Goal: Information Seeking & Learning: Learn about a topic

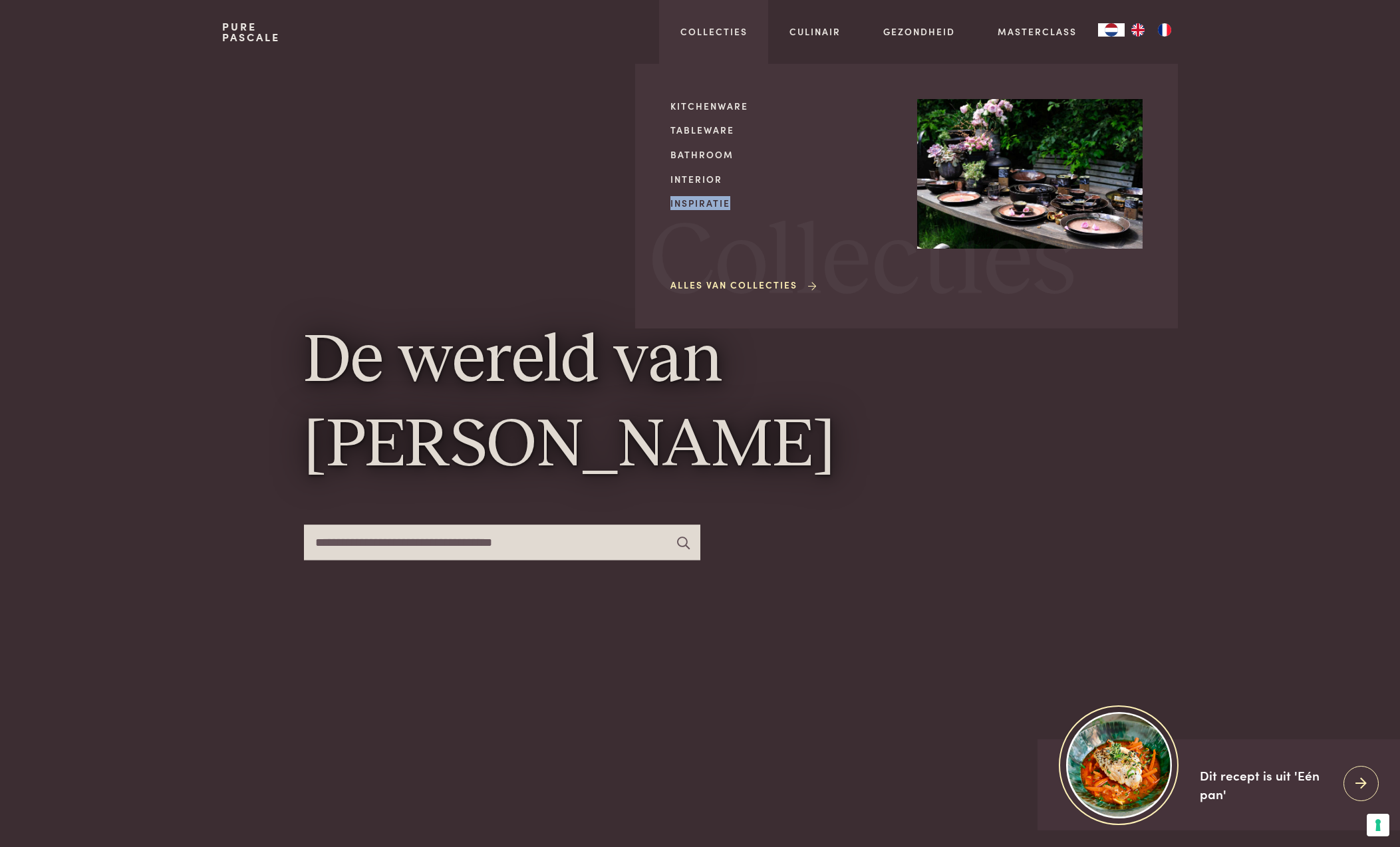
click at [688, 204] on link "Inspiratie" at bounding box center [783, 203] width 225 height 14
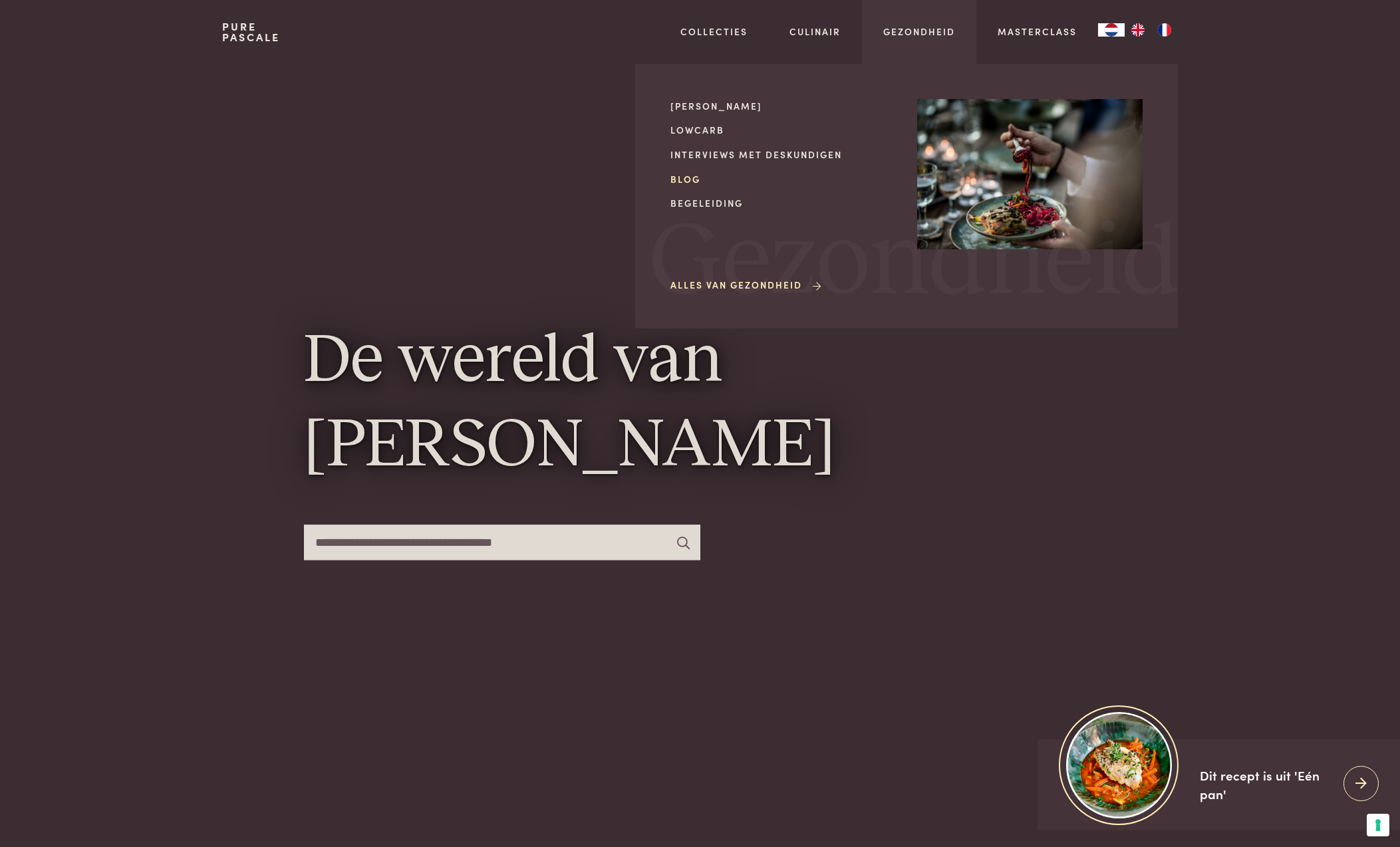
click at [682, 178] on link "Blog" at bounding box center [783, 179] width 225 height 14
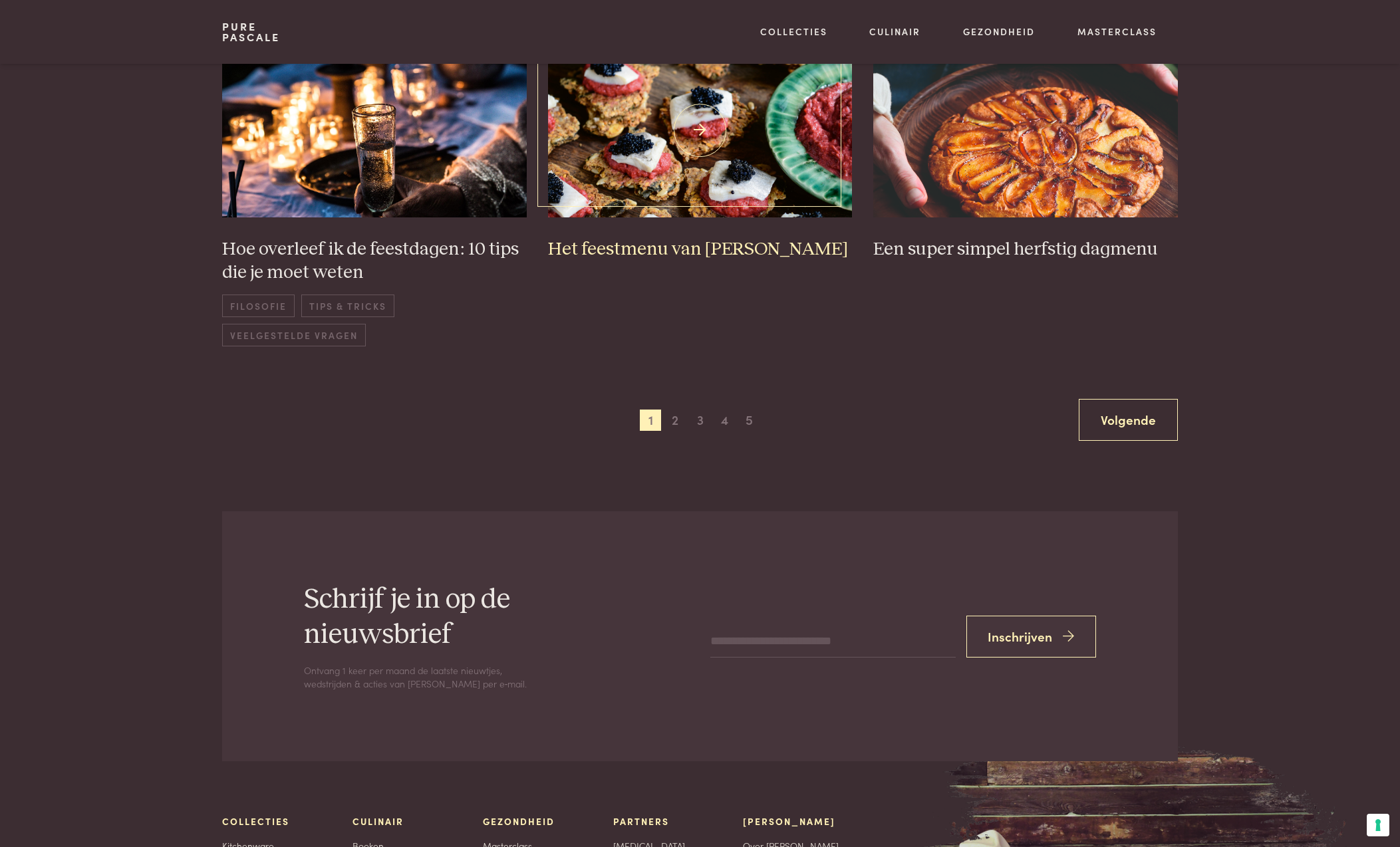
scroll to position [981, 0]
click at [679, 425] on span "2" at bounding box center [675, 419] width 21 height 21
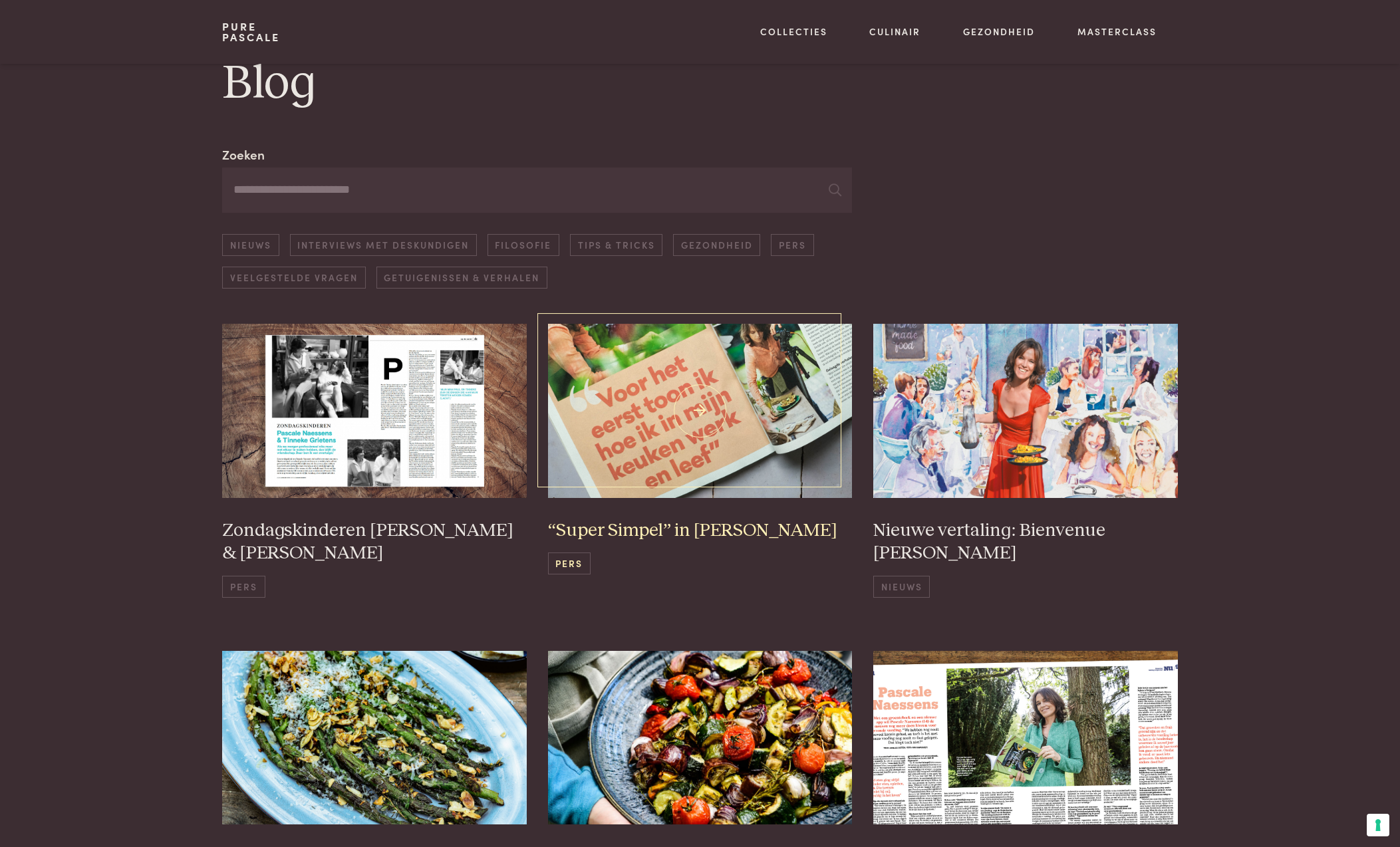
scroll to position [45, 0]
click at [243, 244] on link "Nieuws" at bounding box center [250, 246] width 57 height 22
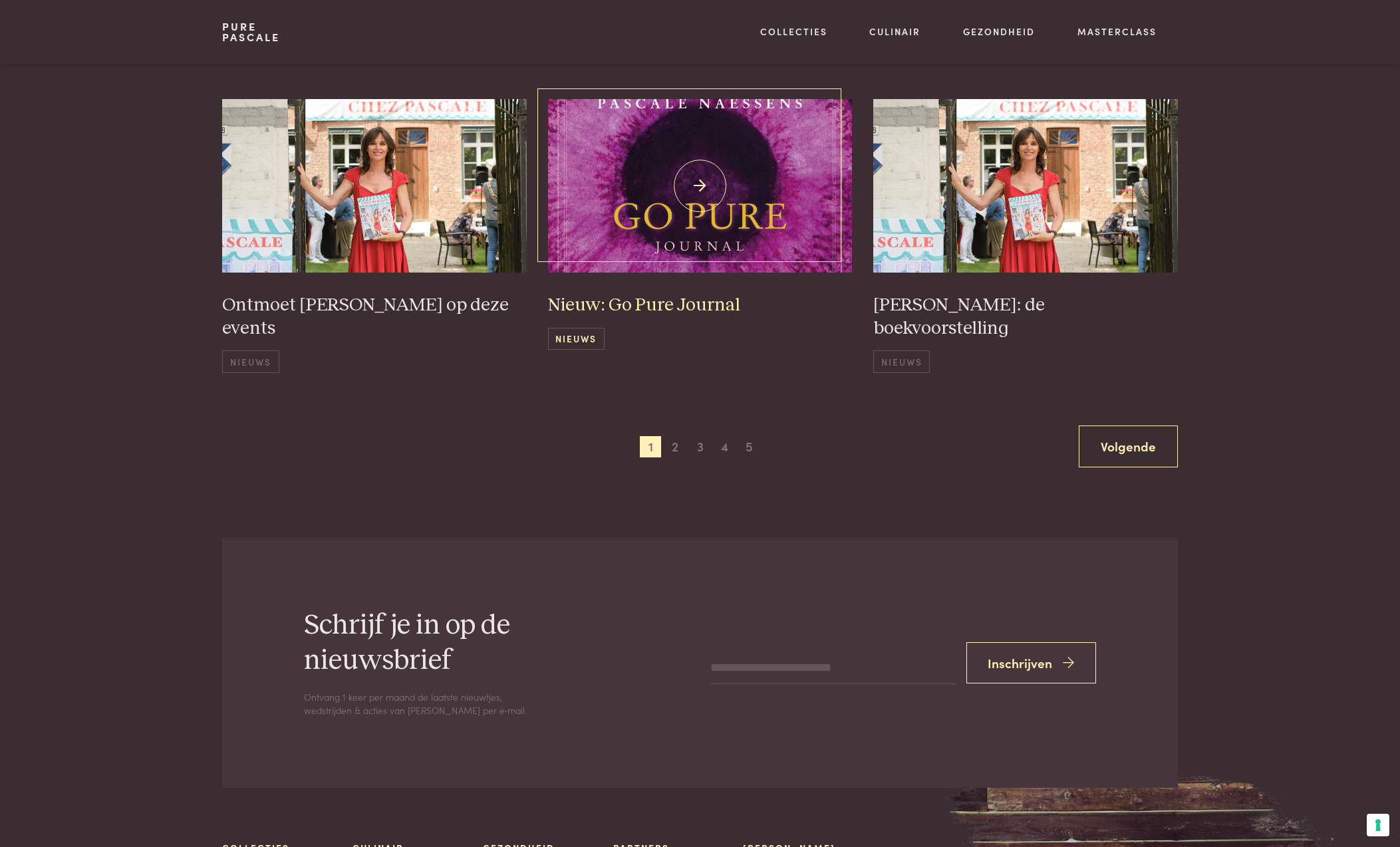
scroll to position [926, 0]
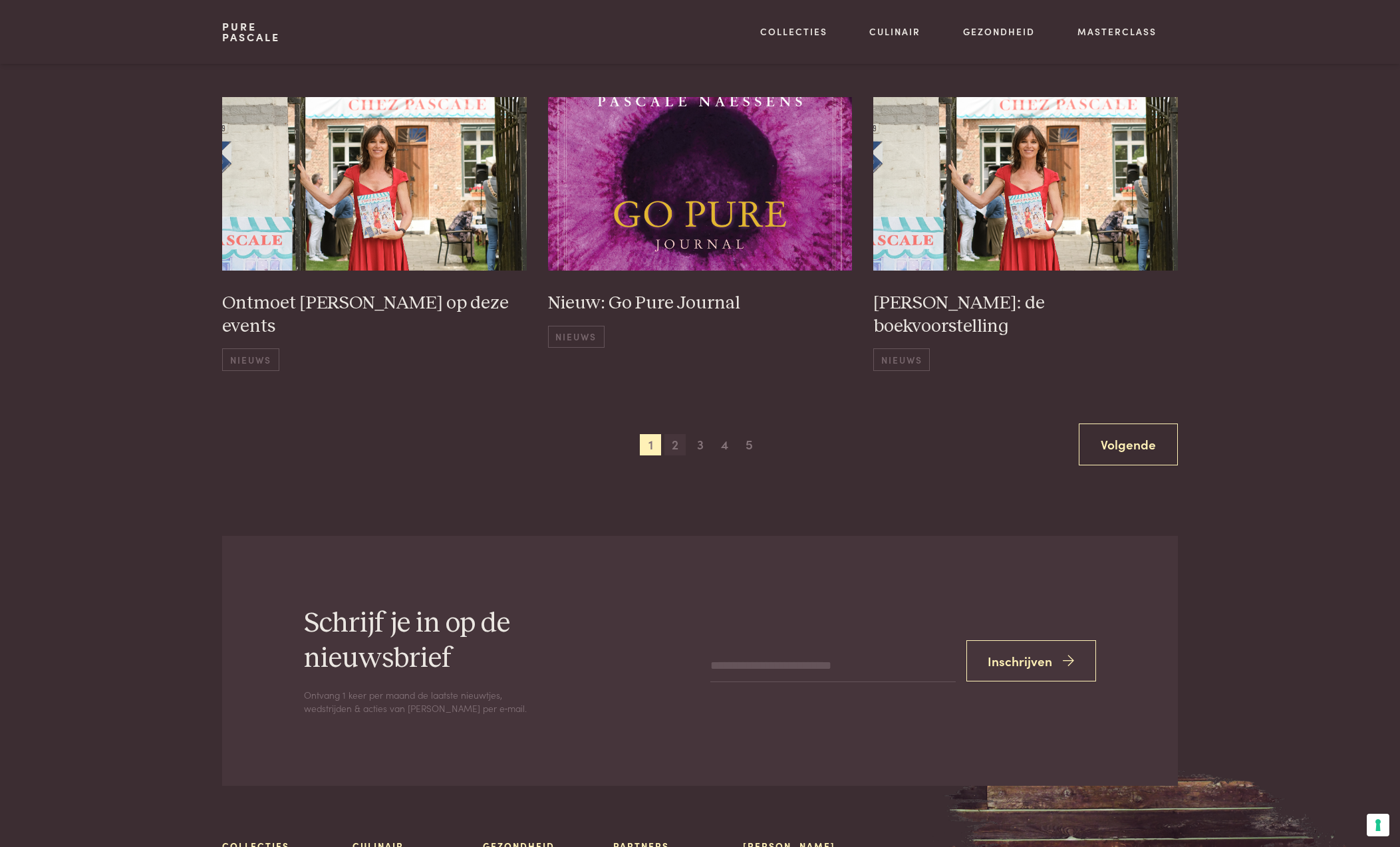
click at [675, 434] on span "2" at bounding box center [675, 444] width 21 height 21
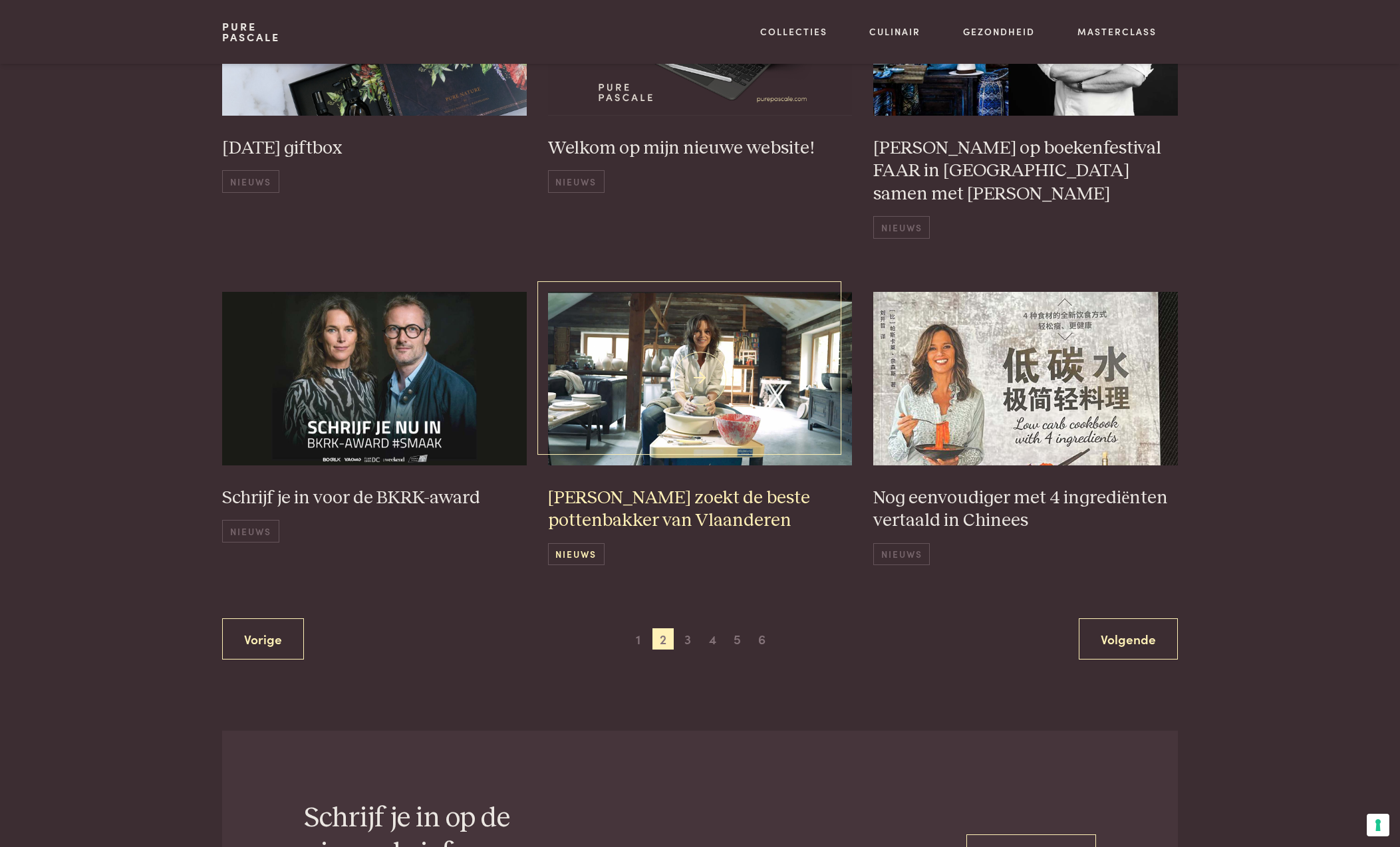
scroll to position [754, 0]
click at [685, 640] on span "3" at bounding box center [688, 638] width 21 height 21
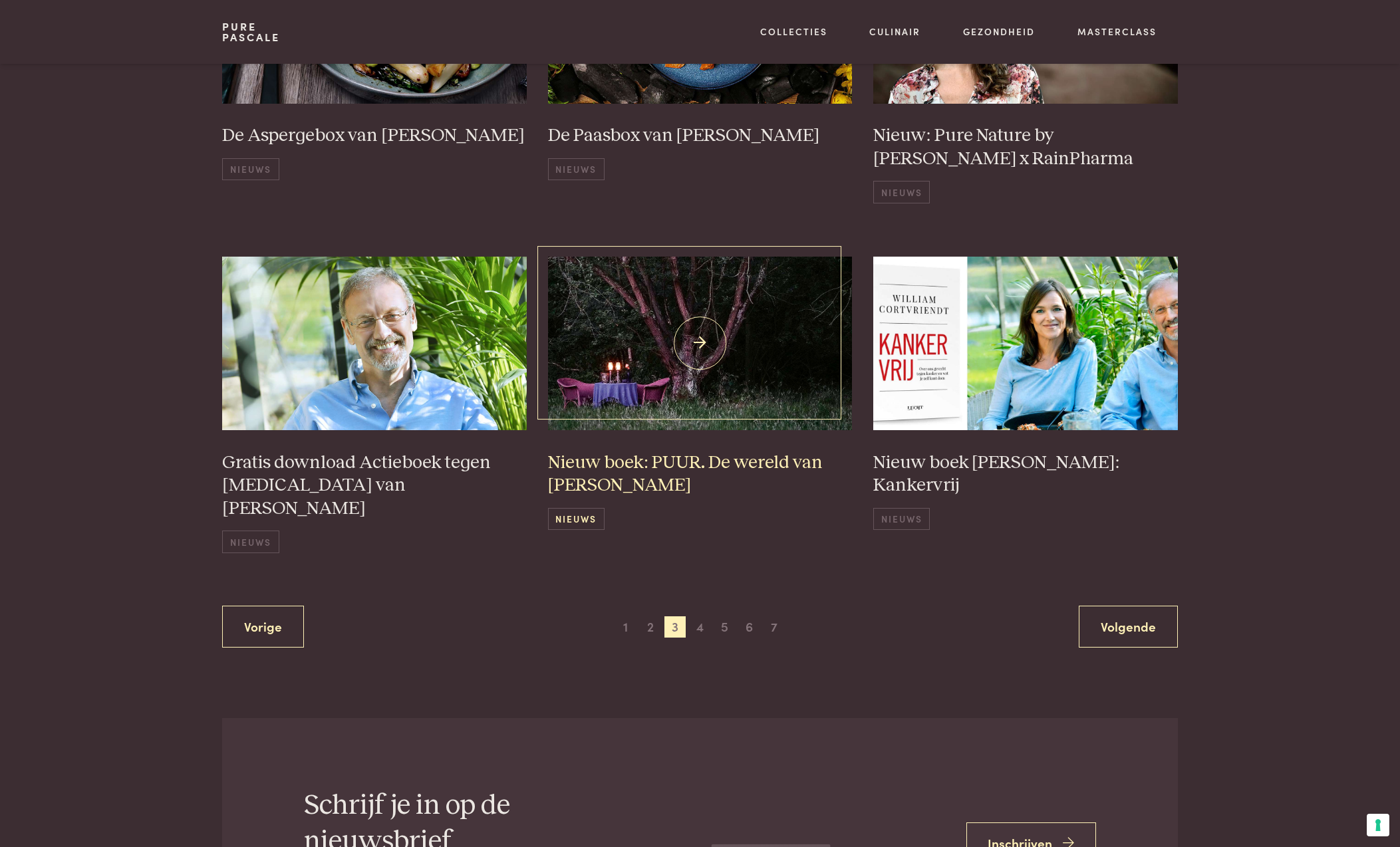
scroll to position [791, 0]
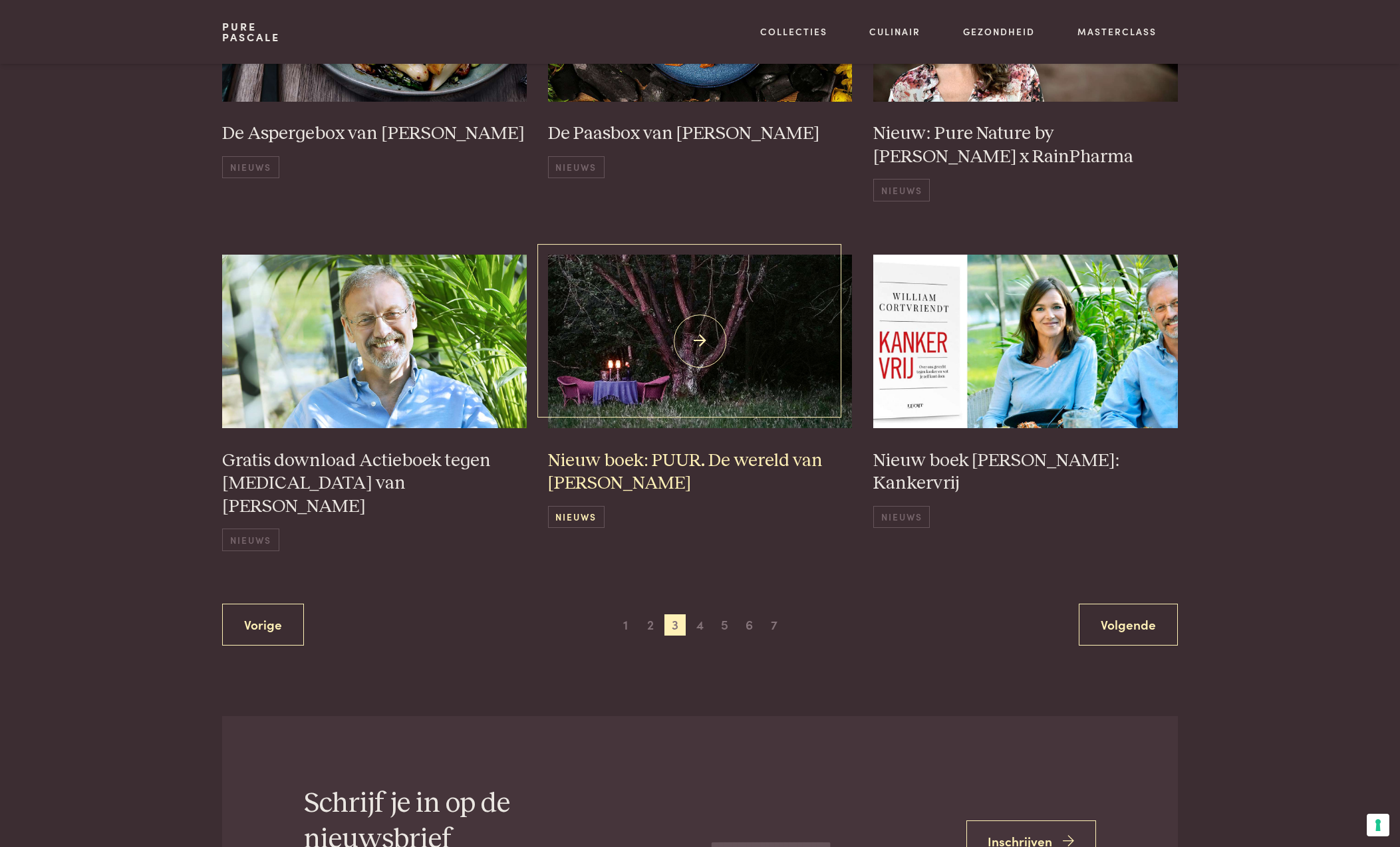
click at [685, 352] on img at bounding box center [700, 342] width 305 height 174
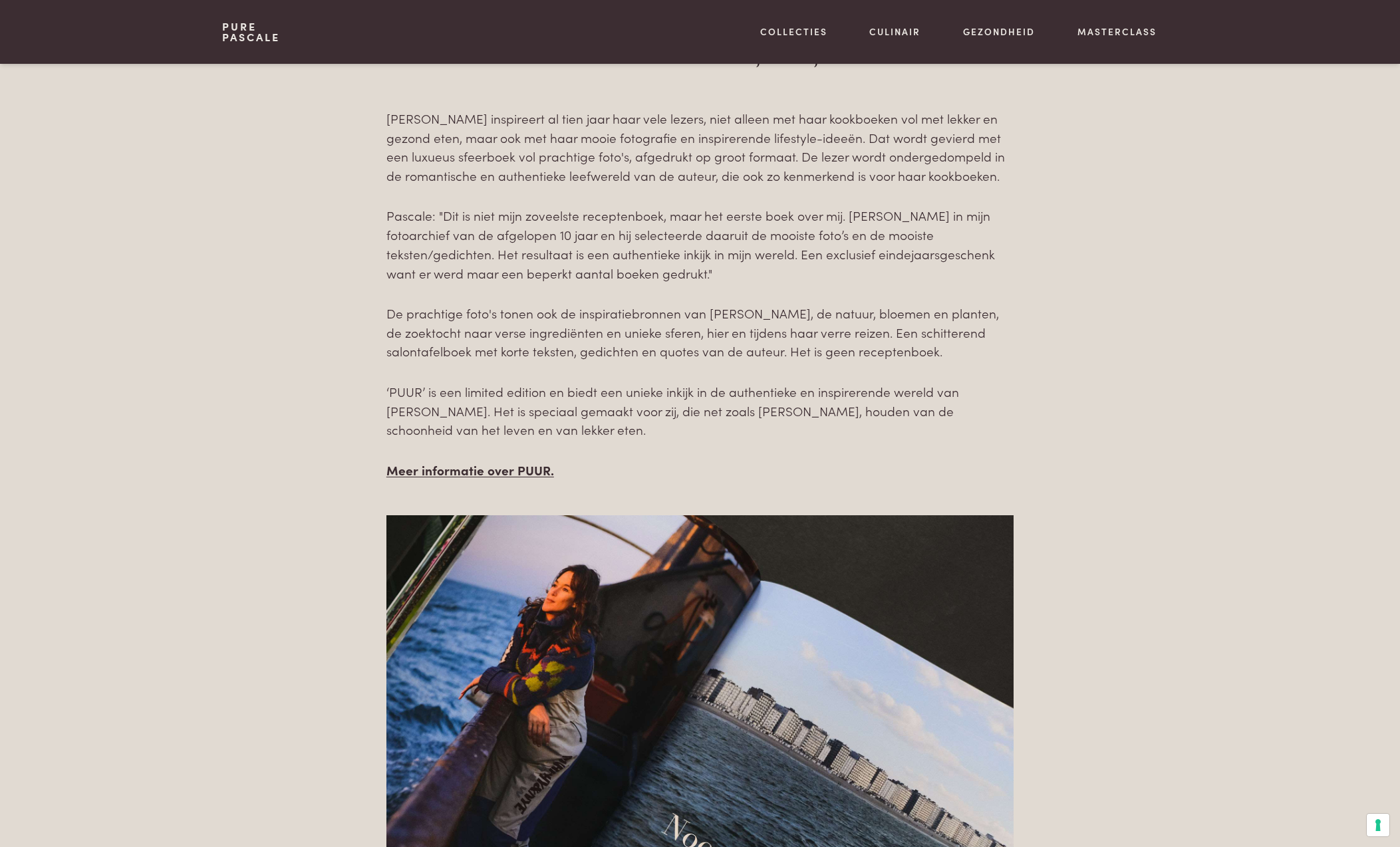
scroll to position [722, 0]
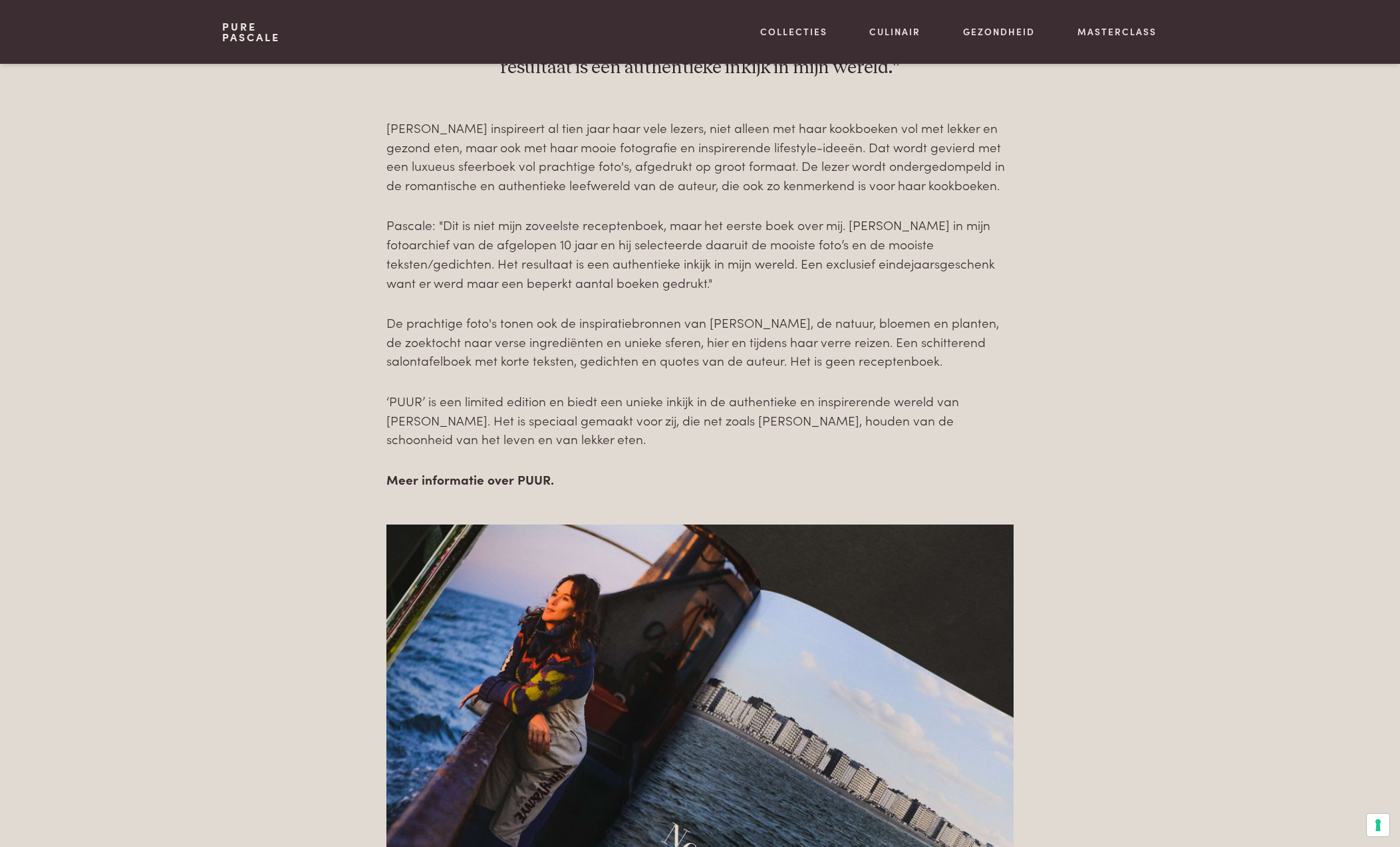
click at [456, 473] on strong "Meer informatie over PUUR." at bounding box center [470, 479] width 168 height 18
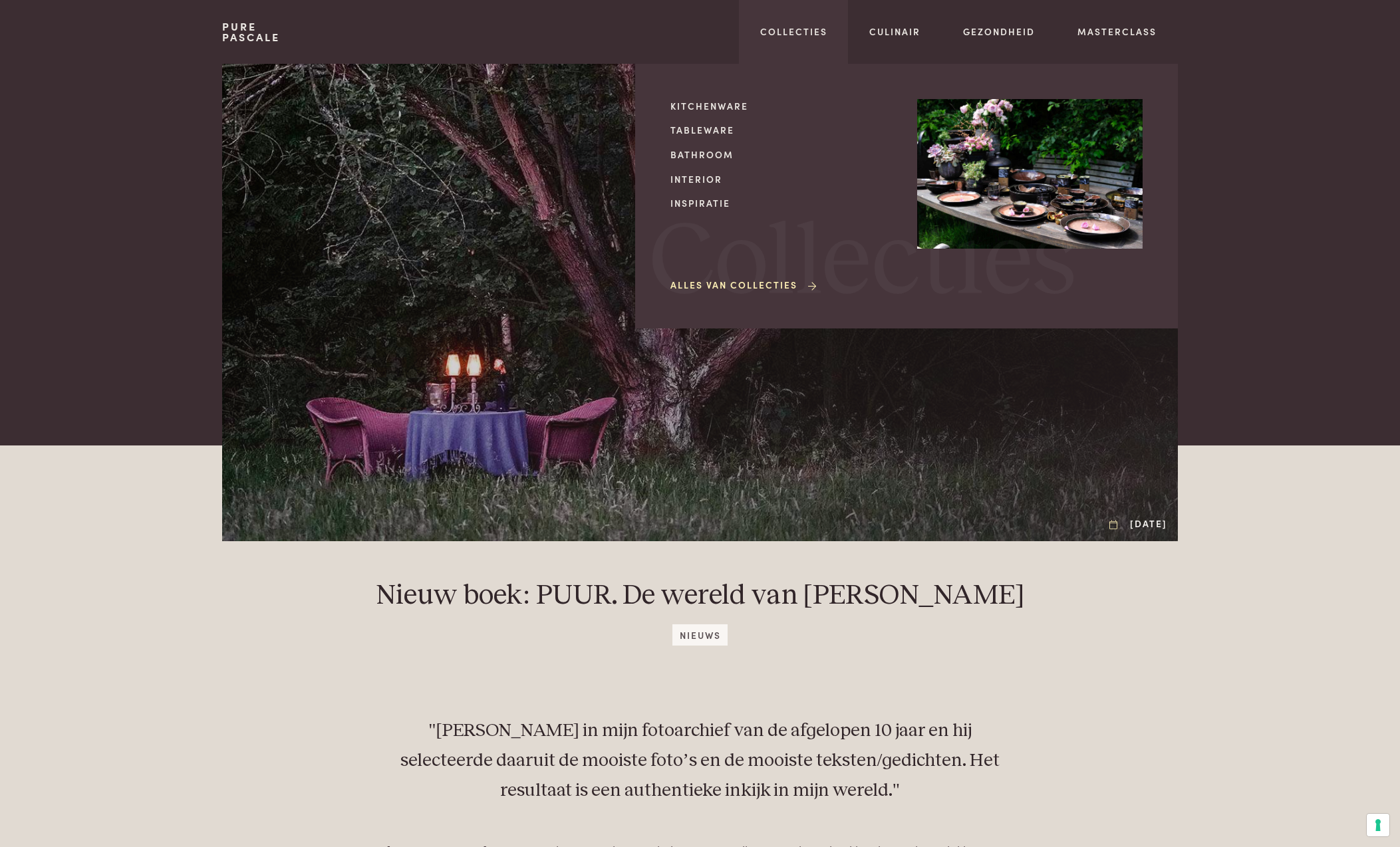
scroll to position [0, 0]
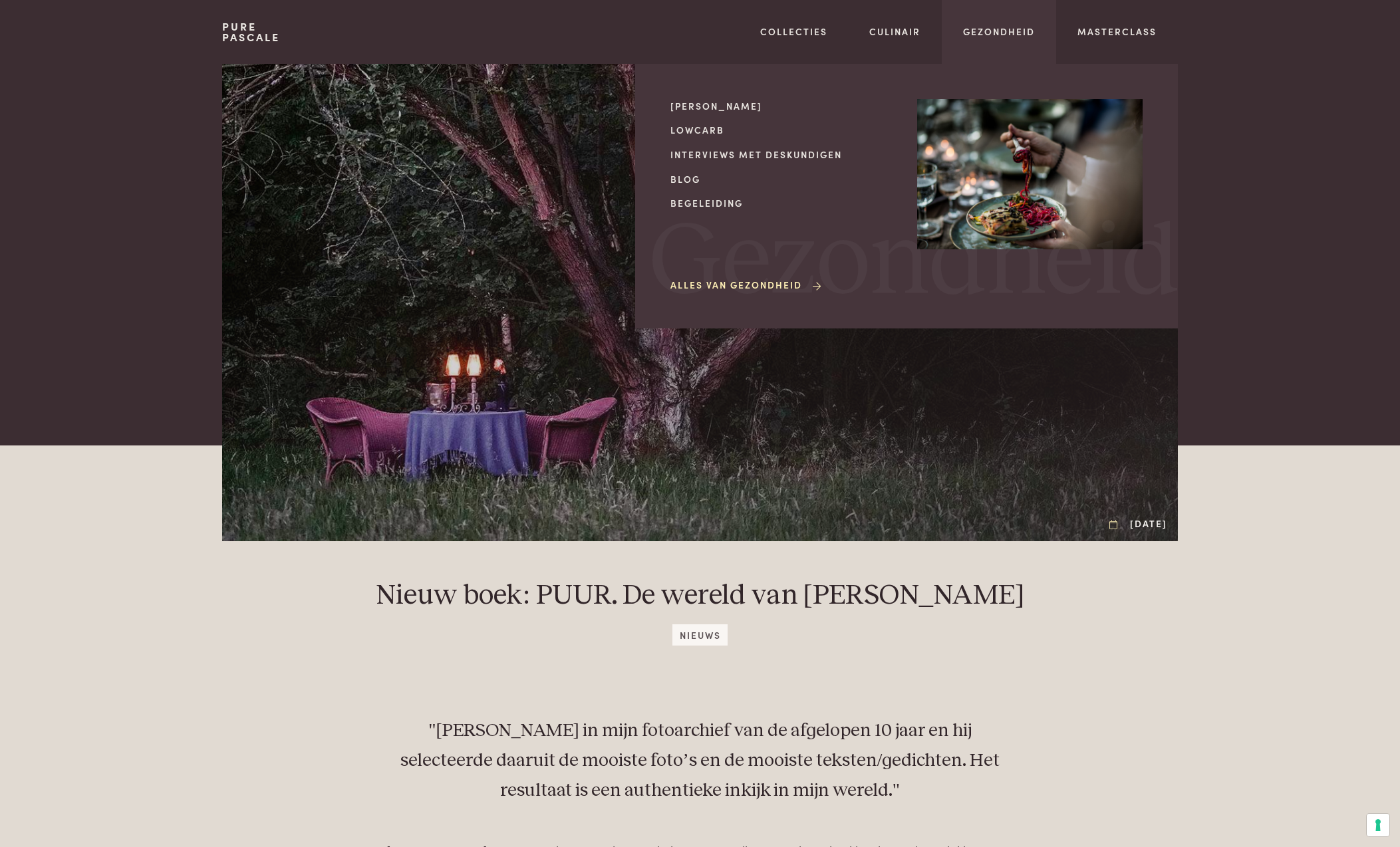
click at [690, 284] on link "Alles van Gezondheid" at bounding box center [747, 285] width 153 height 14
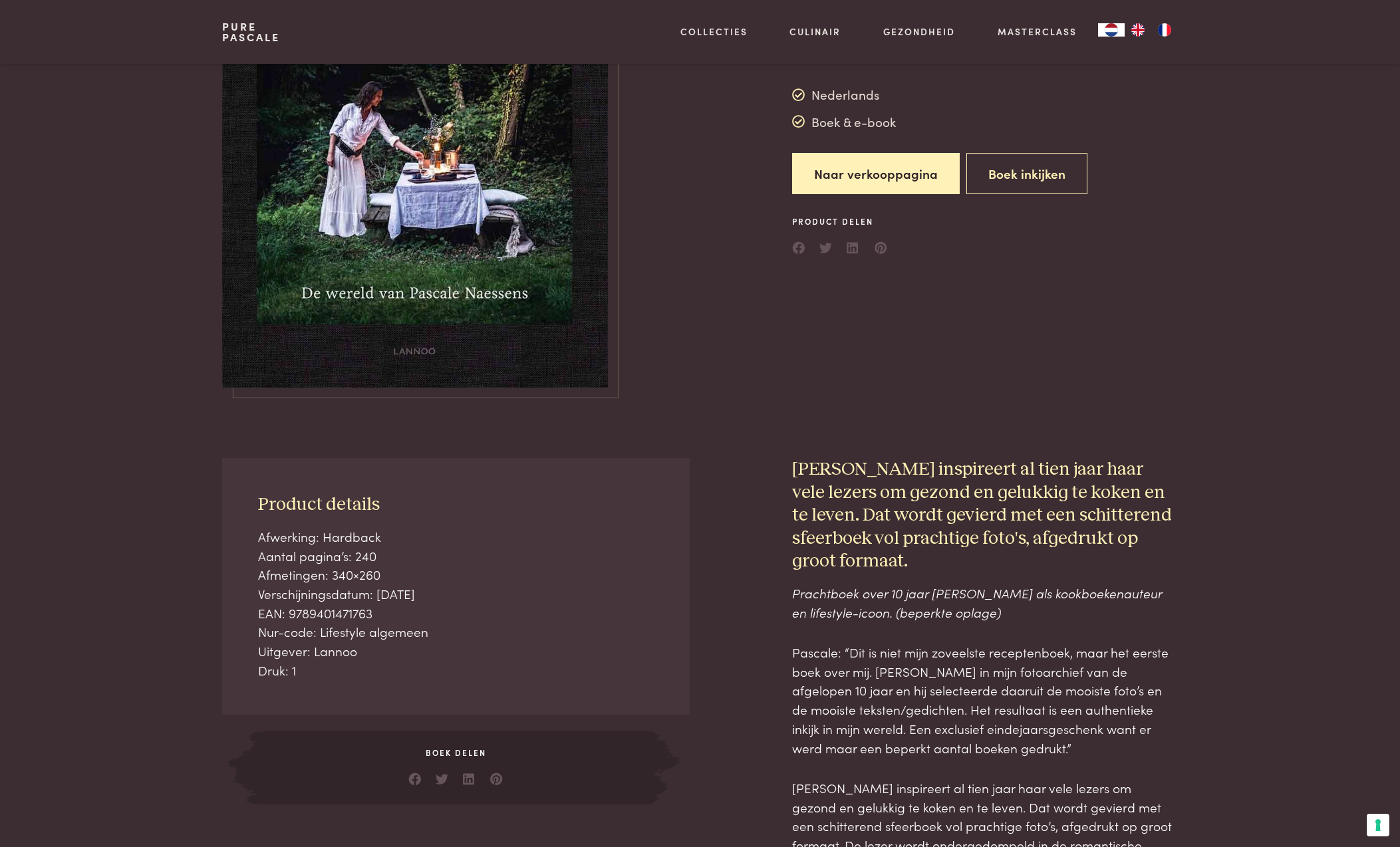
scroll to position [168, 0]
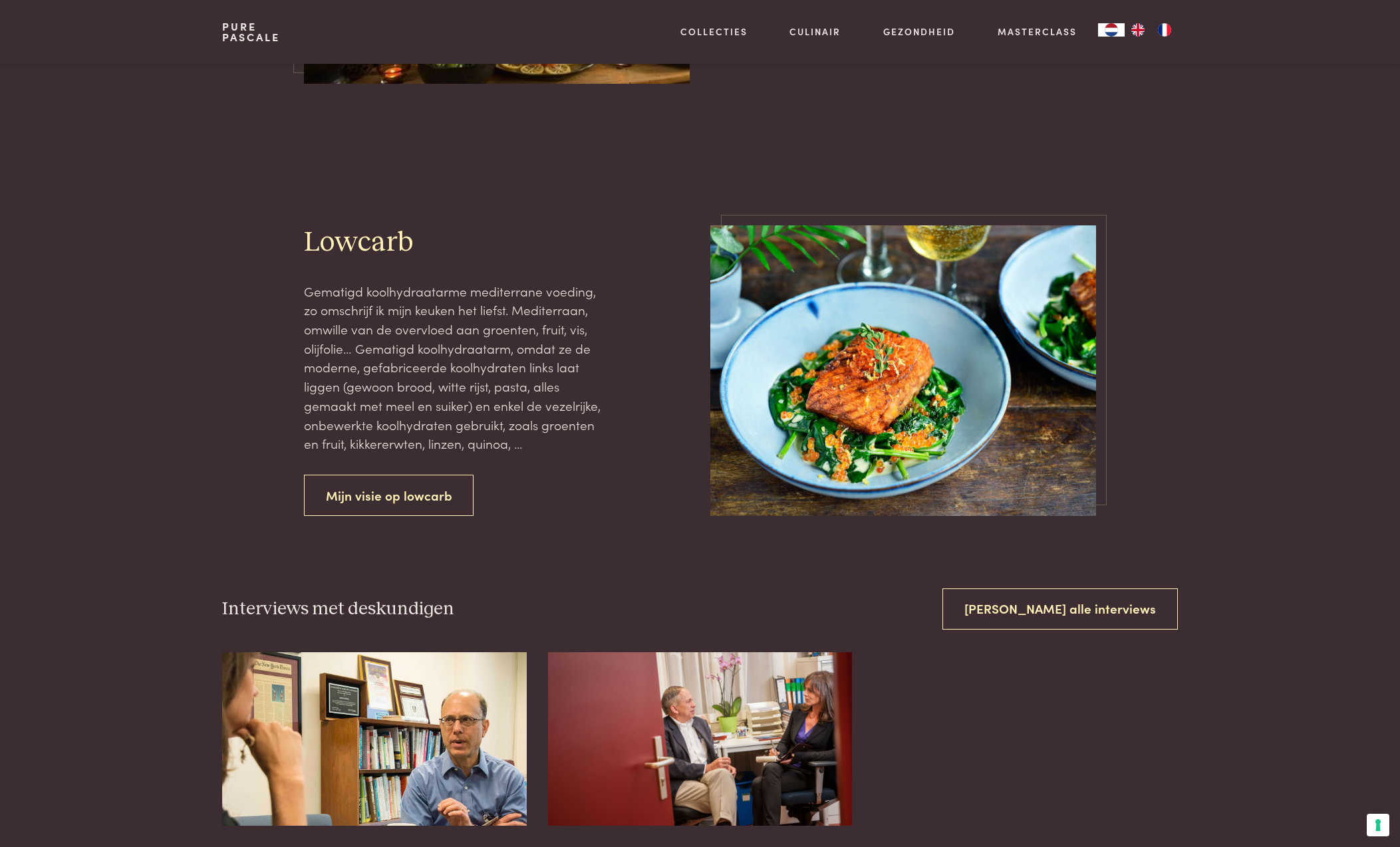
scroll to position [1185, 0]
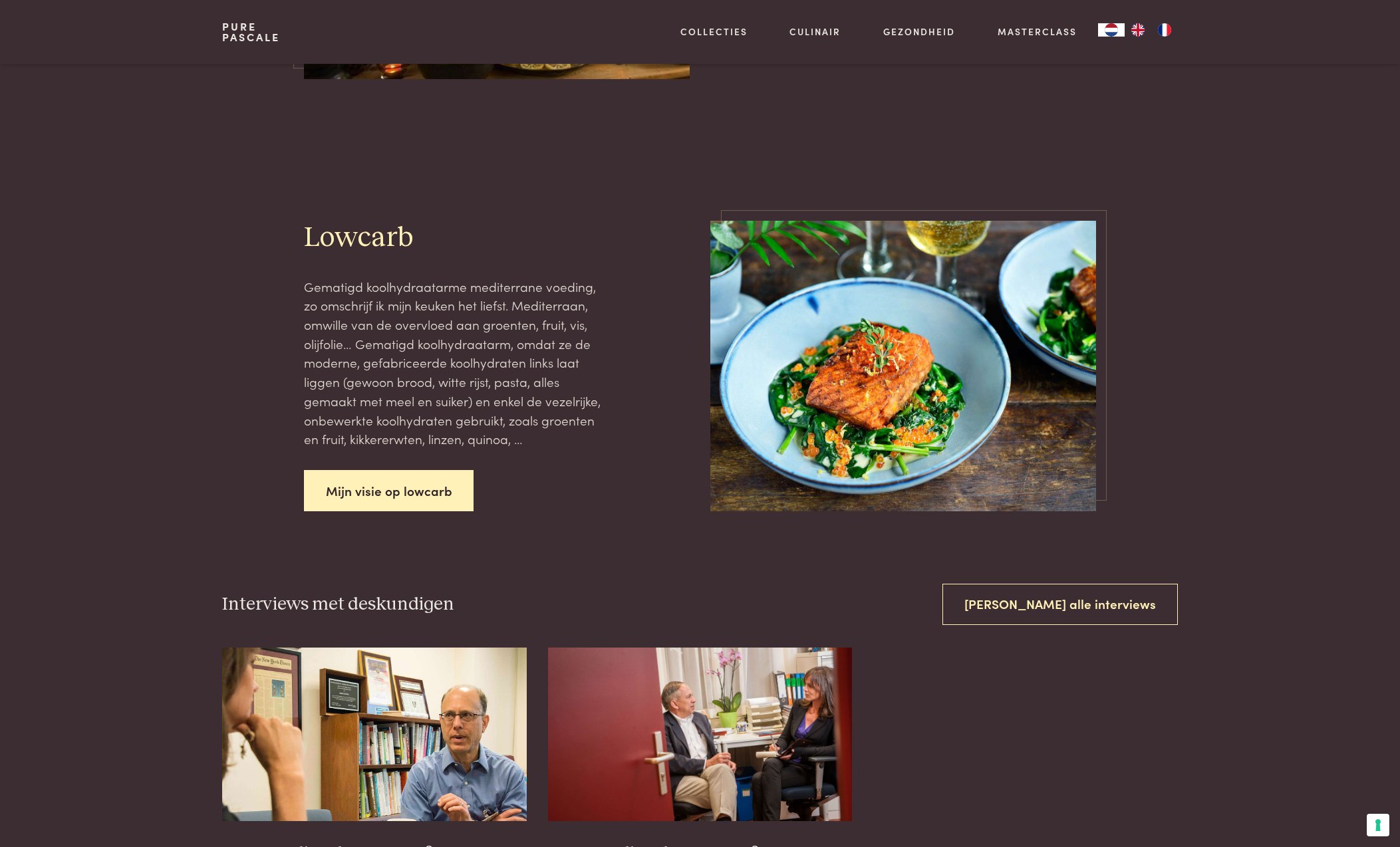
click at [374, 476] on link "Mijn visie op lowcarb" at bounding box center [389, 490] width 170 height 42
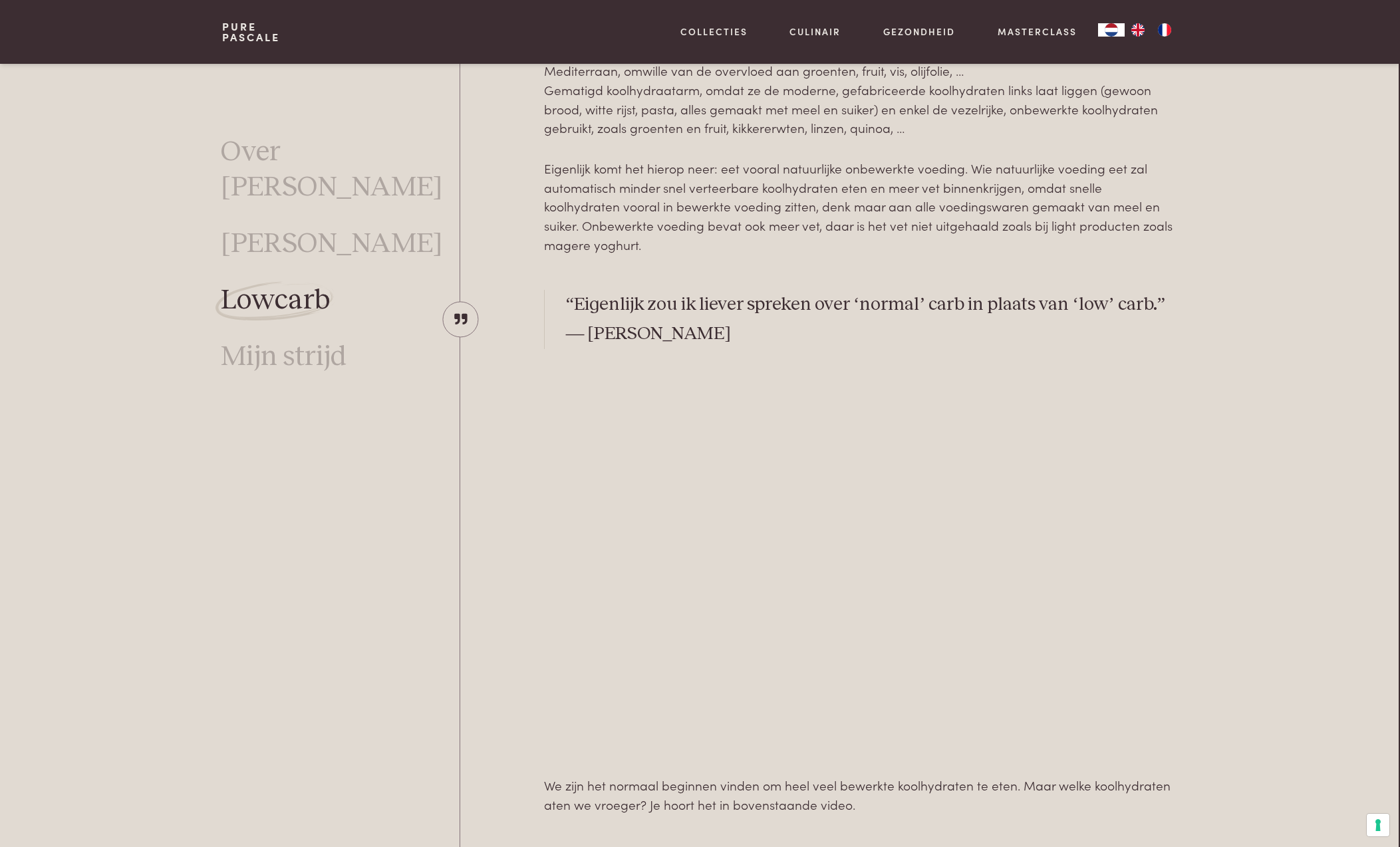
scroll to position [660, 2]
click at [253, 145] on link "Over [PERSON_NAME]" at bounding box center [340, 169] width 239 height 70
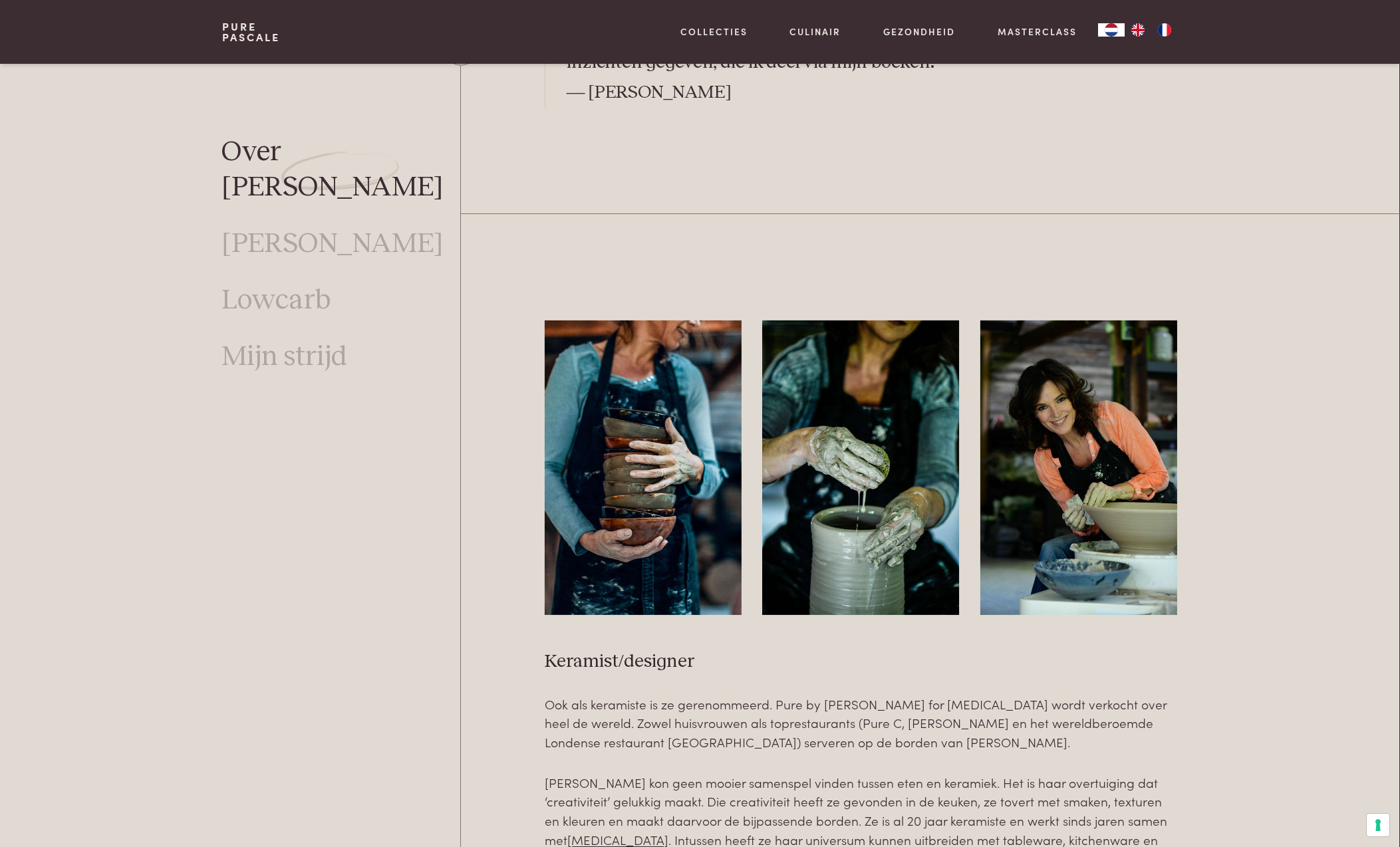
scroll to position [2651, 1]
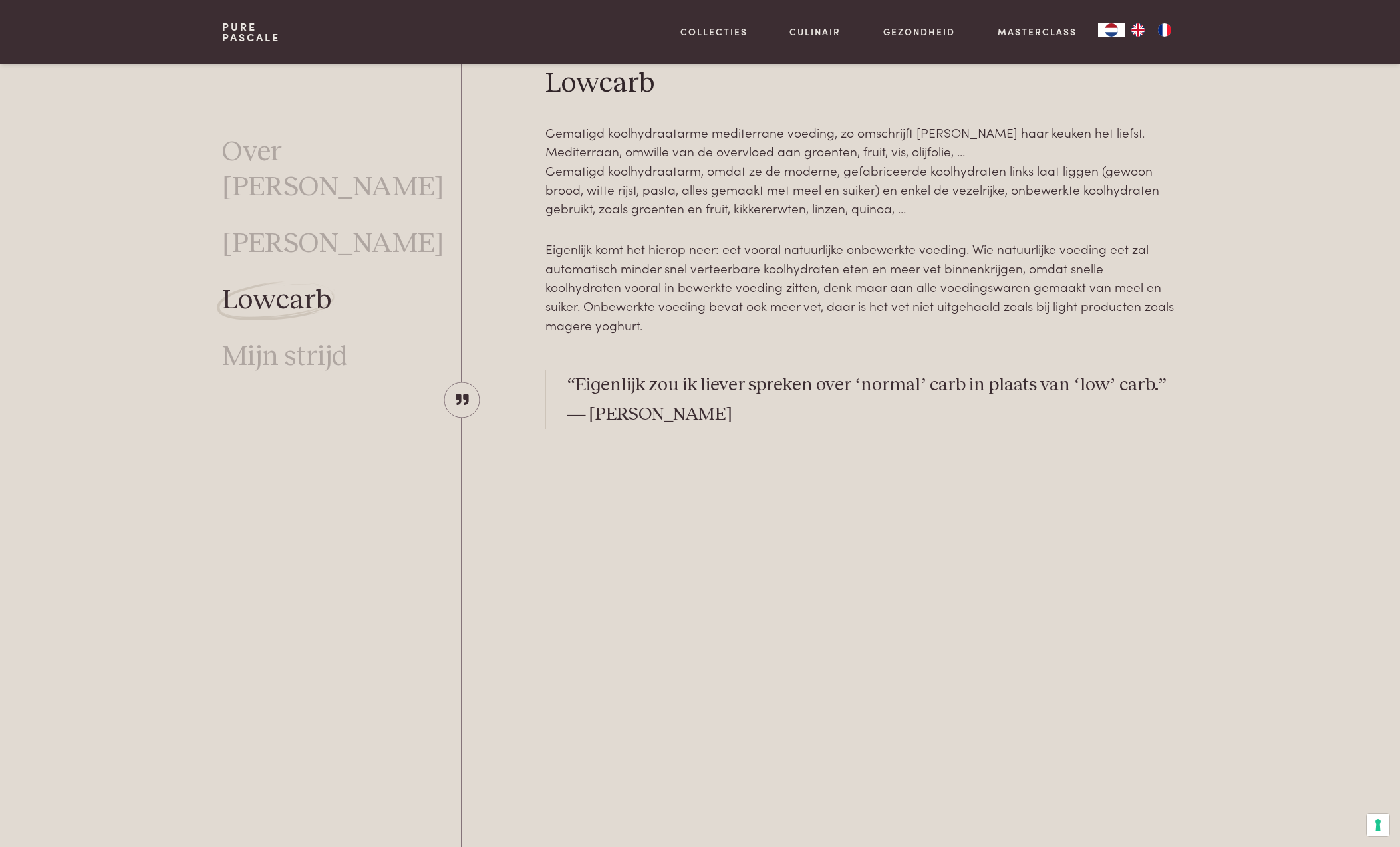
scroll to position [572, 0]
